Goal: Task Accomplishment & Management: Complete application form

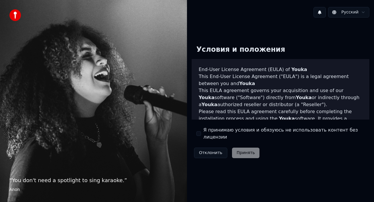
click at [286, 135] on label "Я принимаю условия и обязуюсь не использовать контент без лицензии" at bounding box center [284, 134] width 161 height 14
click at [201, 135] on button "Я принимаю условия и обязуюсь не использовать контент без лицензии" at bounding box center [199, 133] width 5 height 5
click at [240, 149] on button "Принять" at bounding box center [246, 153] width 28 height 11
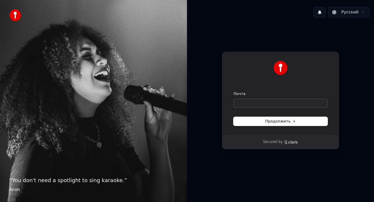
click at [273, 106] on input "Почта" at bounding box center [281, 103] width 94 height 9
